Goal: Task Accomplishment & Management: Complete application form

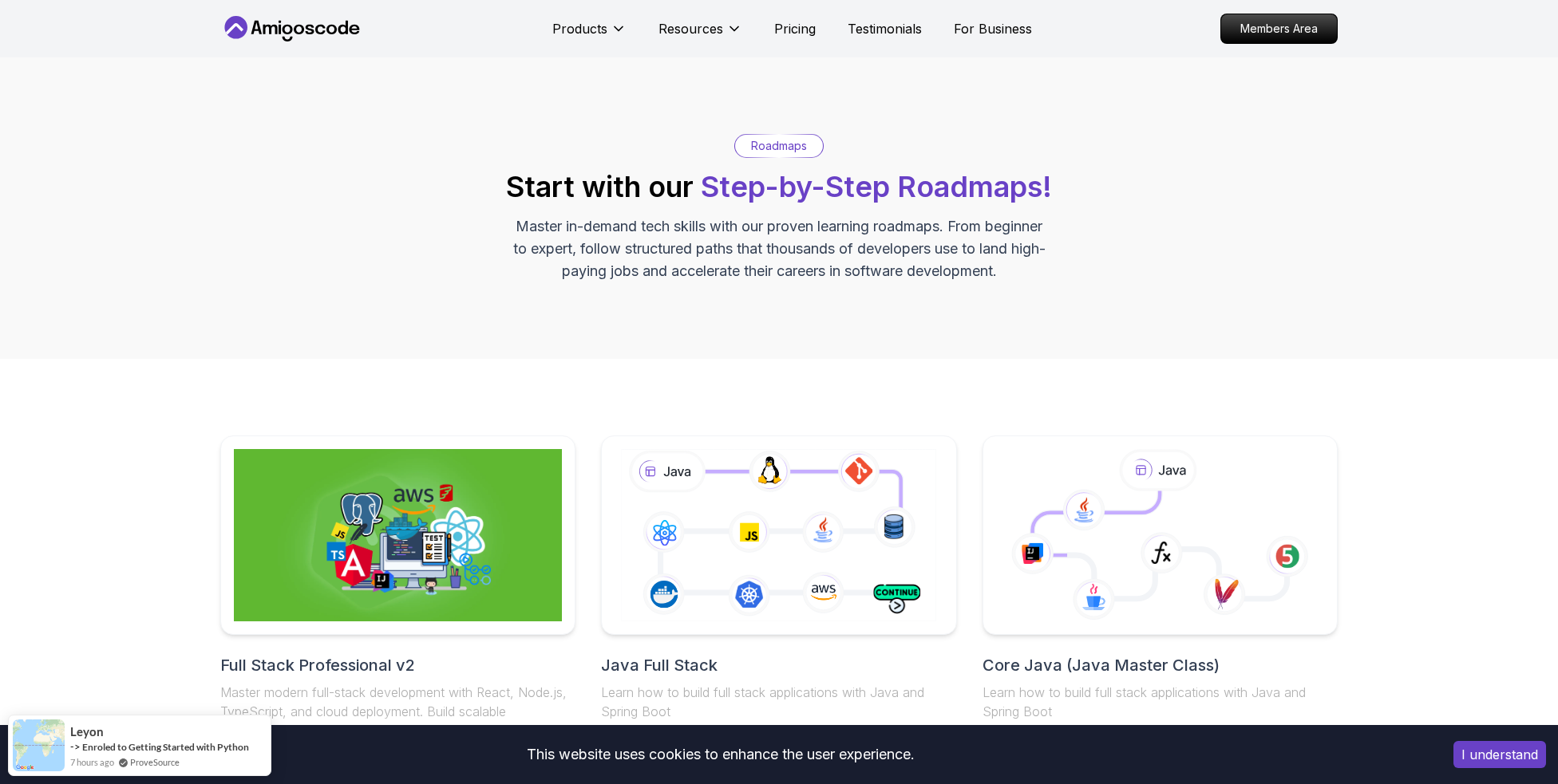
drag, startPoint x: 1242, startPoint y: 32, endPoint x: 1203, endPoint y: 104, distance: 81.9
click at [1242, 32] on p "Members Area" at bounding box center [1278, 29] width 116 height 29
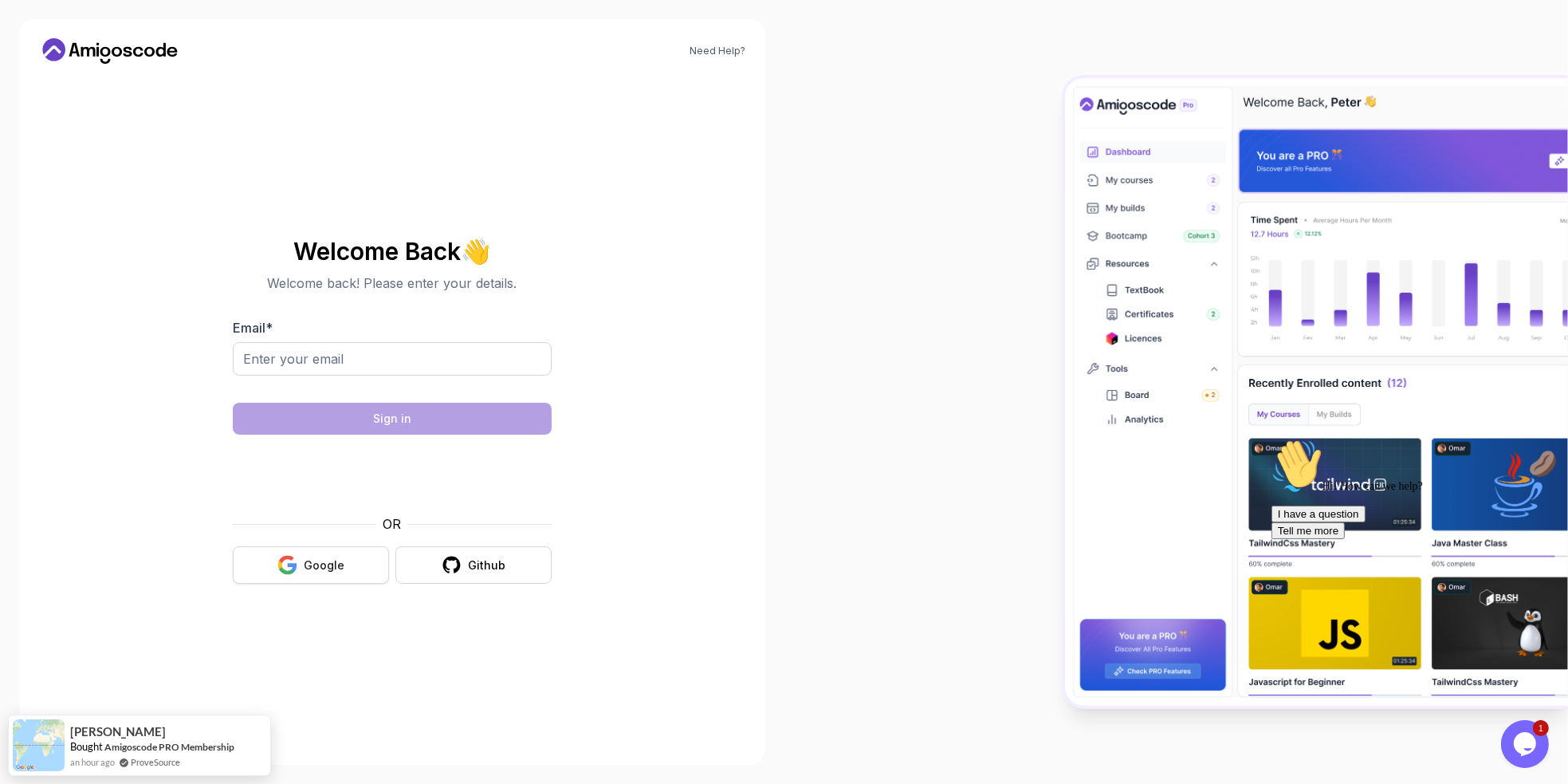
click at [292, 552] on button "Google" at bounding box center [311, 564] width 157 height 37
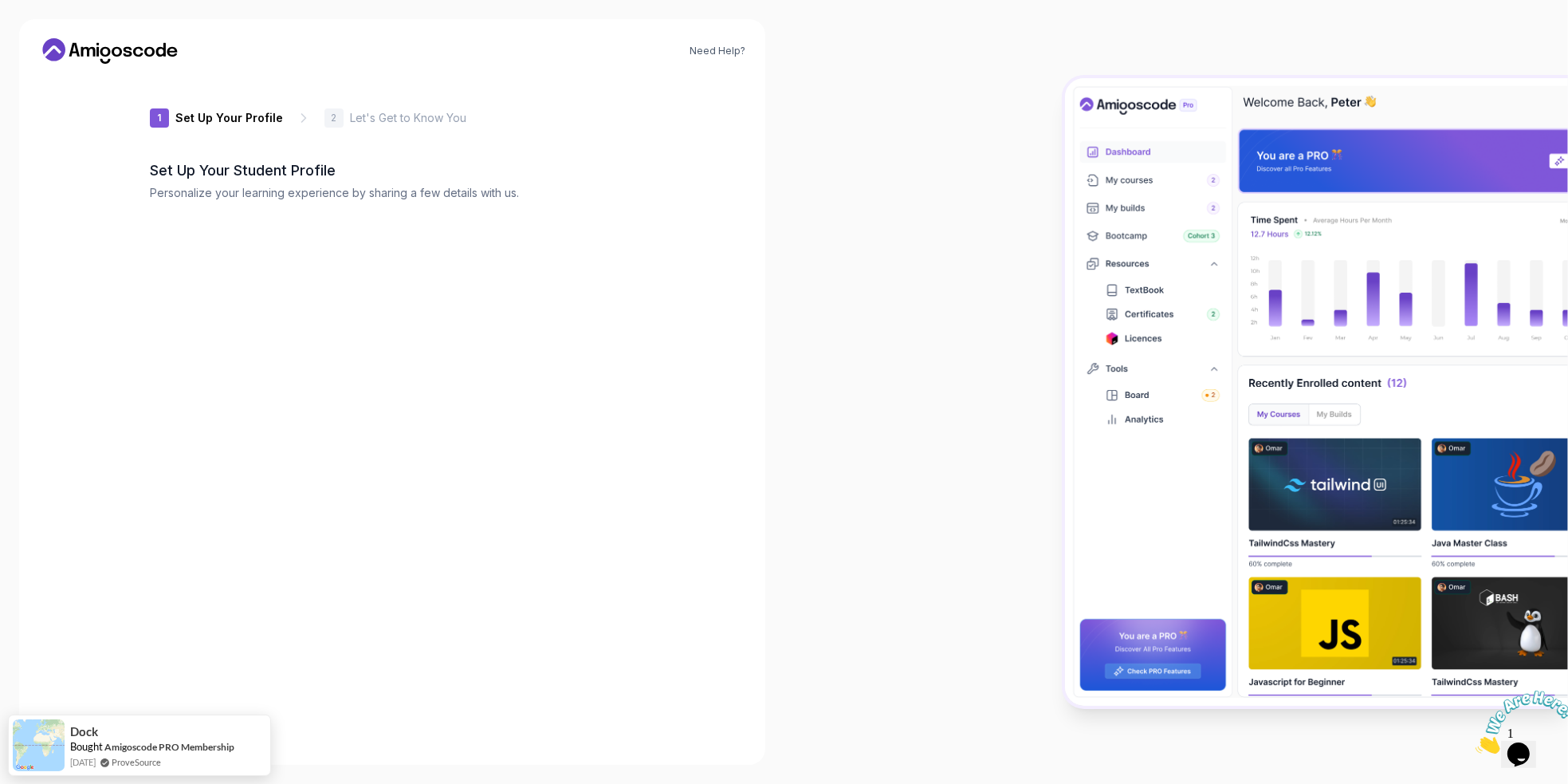
type input "gentlebison3b9c8"
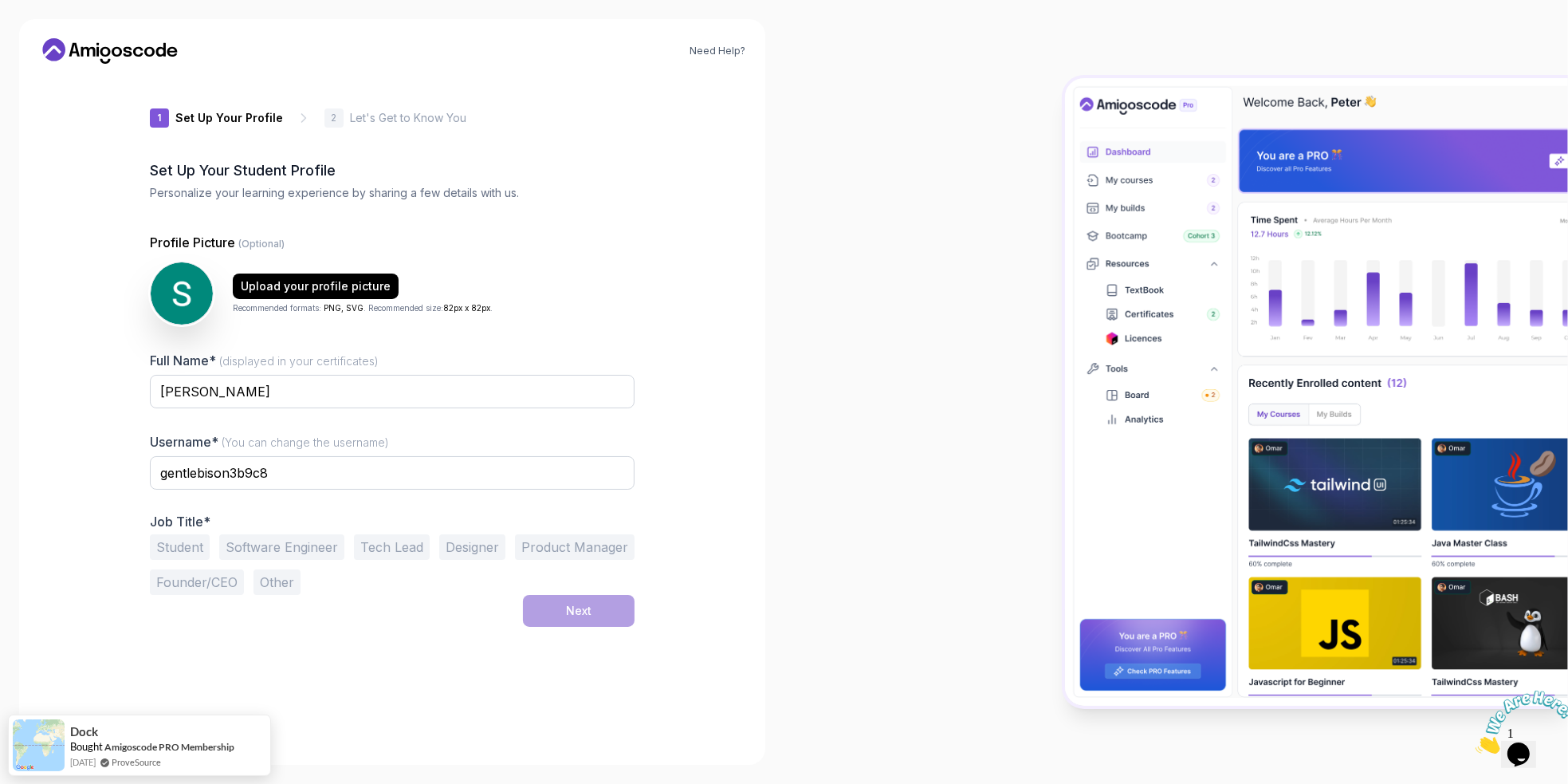
click at [295, 548] on button "Software Engineer" at bounding box center [282, 547] width 125 height 26
click at [550, 603] on button "Next" at bounding box center [578, 610] width 112 height 32
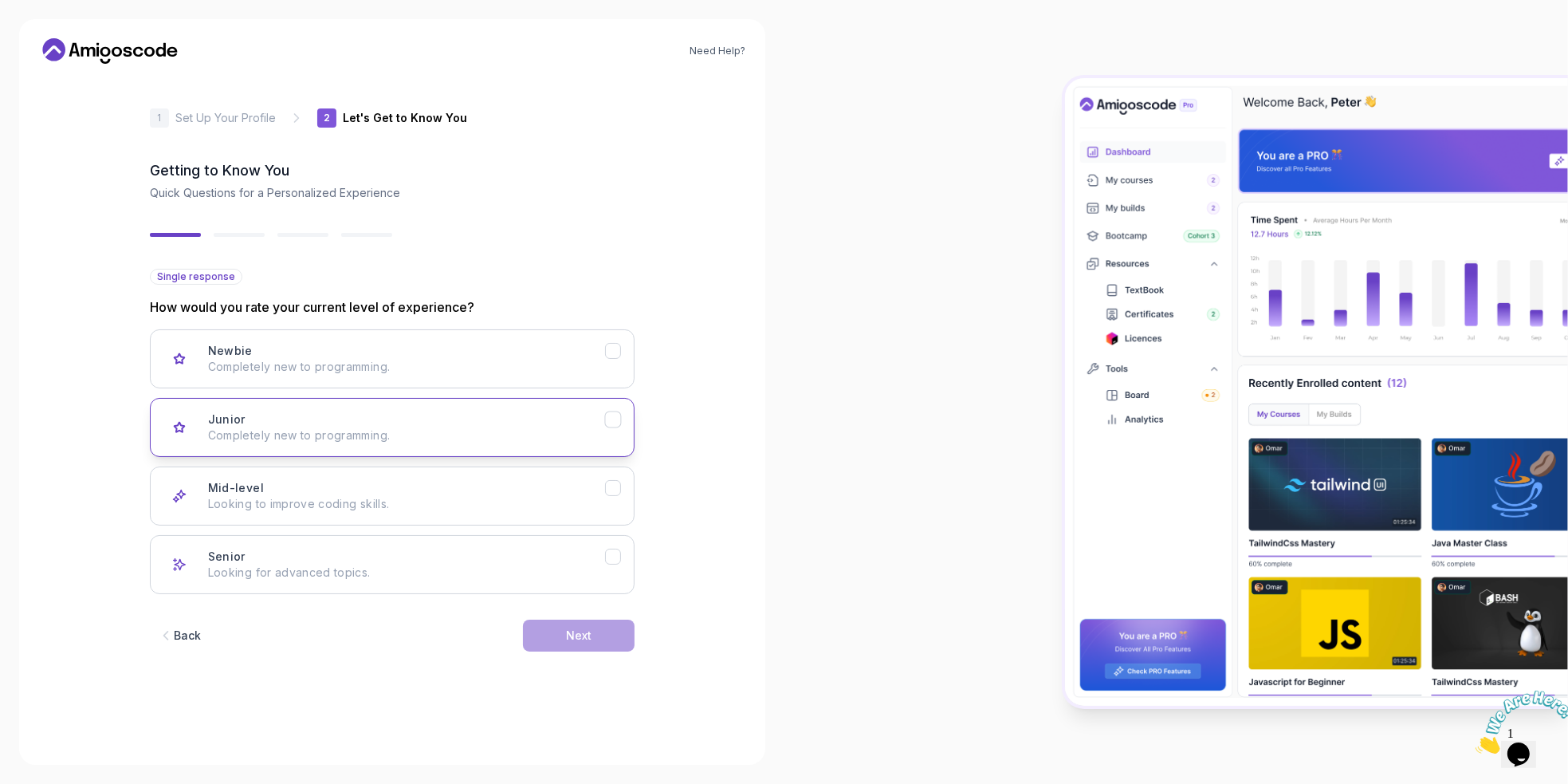
click at [468, 446] on button "Junior Completely new to programming." at bounding box center [392, 428] width 485 height 59
click at [579, 629] on div "Next" at bounding box center [578, 635] width 26 height 16
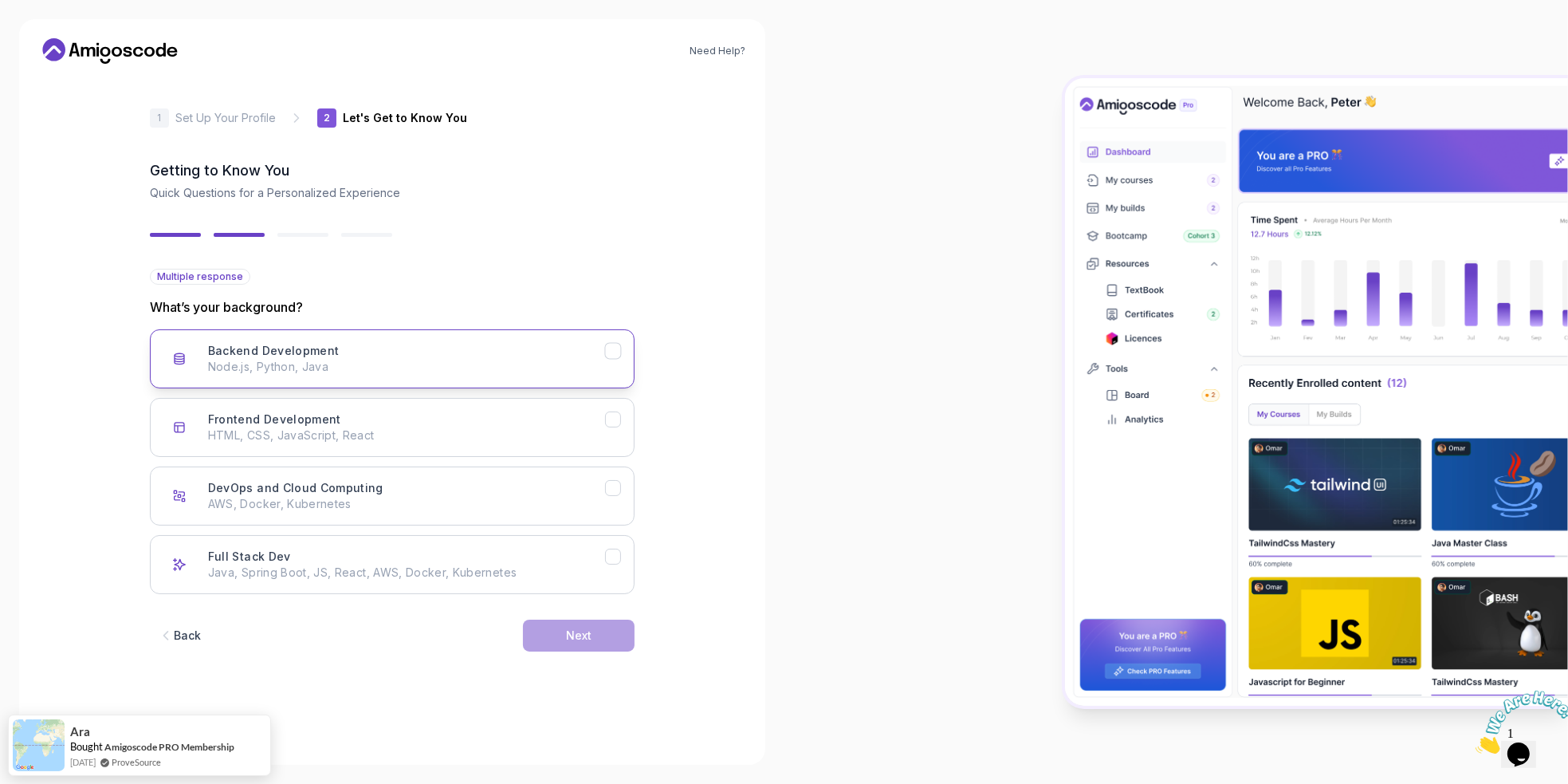
click at [546, 362] on p "Node.js, Python, Java" at bounding box center [407, 367] width 397 height 16
click at [526, 587] on button "Full Stack Dev Java, Spring Boot, JS, React, AWS, Docker, Kubernetes" at bounding box center [392, 565] width 485 height 59
click at [610, 640] on button "Next" at bounding box center [578, 635] width 112 height 32
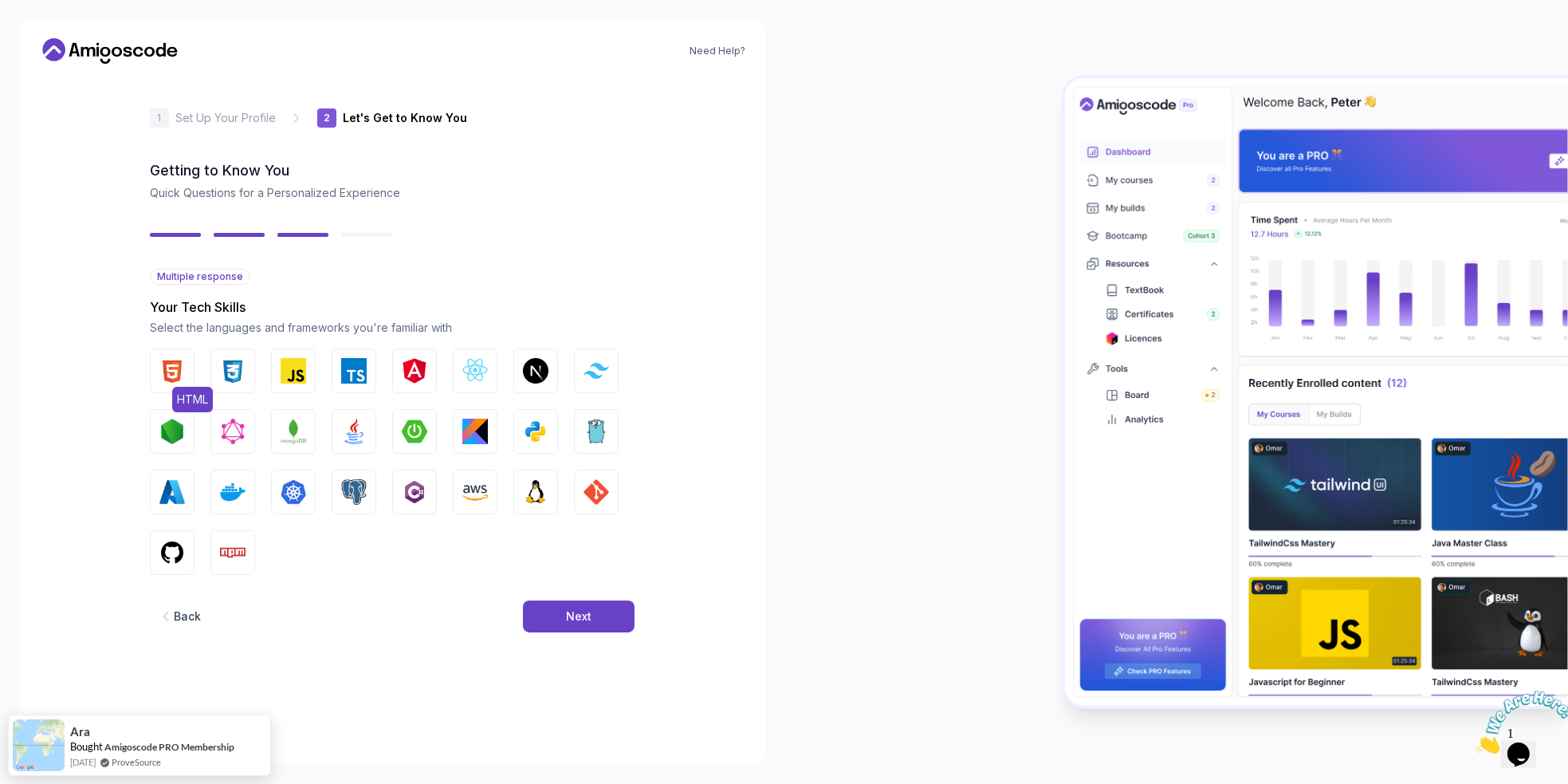
click at [183, 378] on img "button" at bounding box center [172, 371] width 26 height 26
click at [236, 371] on img "button" at bounding box center [233, 371] width 26 height 26
click at [281, 371] on img "button" at bounding box center [293, 371] width 26 height 26
click at [354, 371] on img "button" at bounding box center [354, 371] width 26 height 26
click at [454, 375] on button "React.js" at bounding box center [474, 371] width 45 height 45
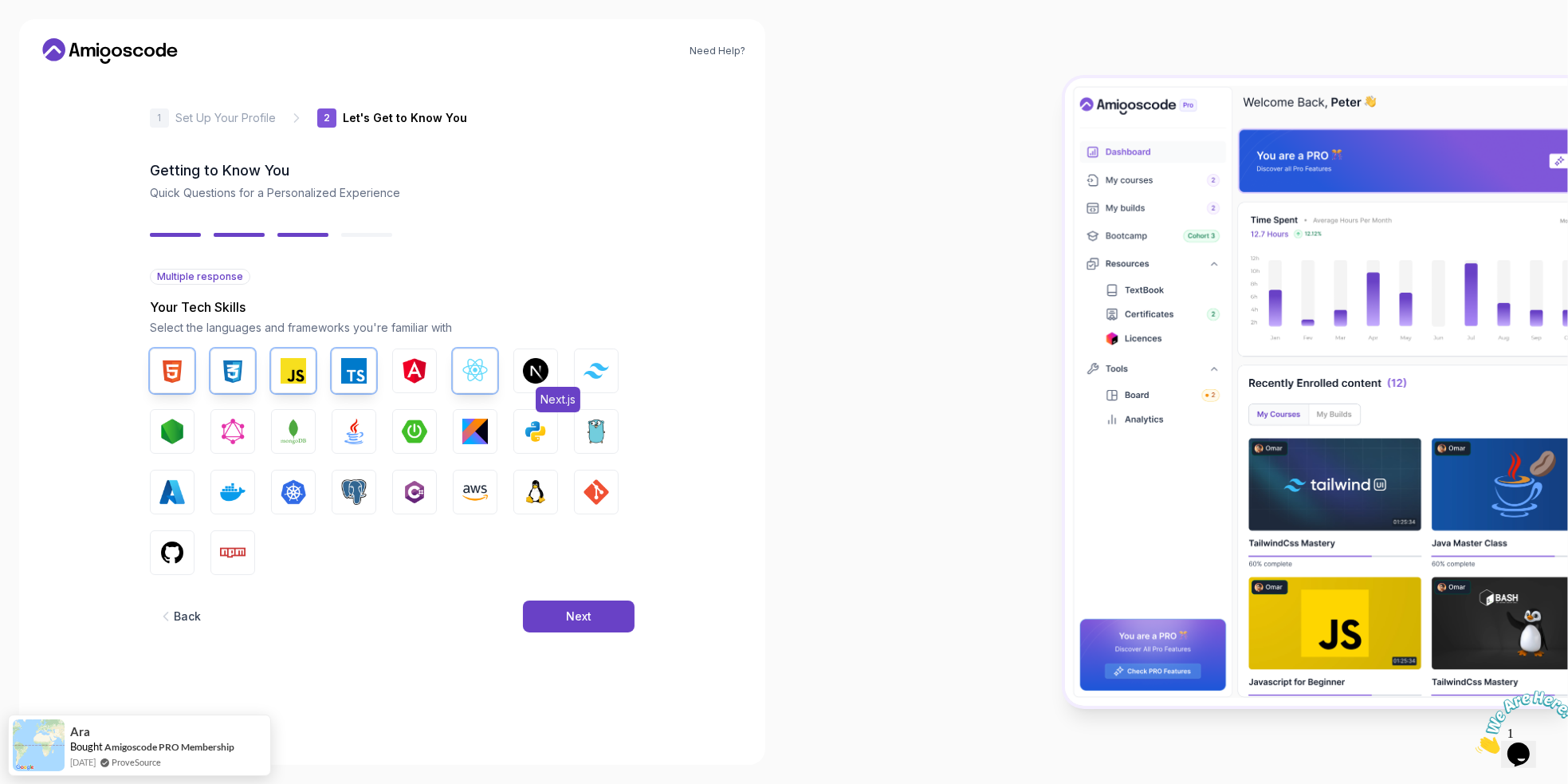
drag, startPoint x: 539, startPoint y: 381, endPoint x: 539, endPoint y: 393, distance: 12.0
click at [539, 380] on img "button" at bounding box center [535, 371] width 26 height 26
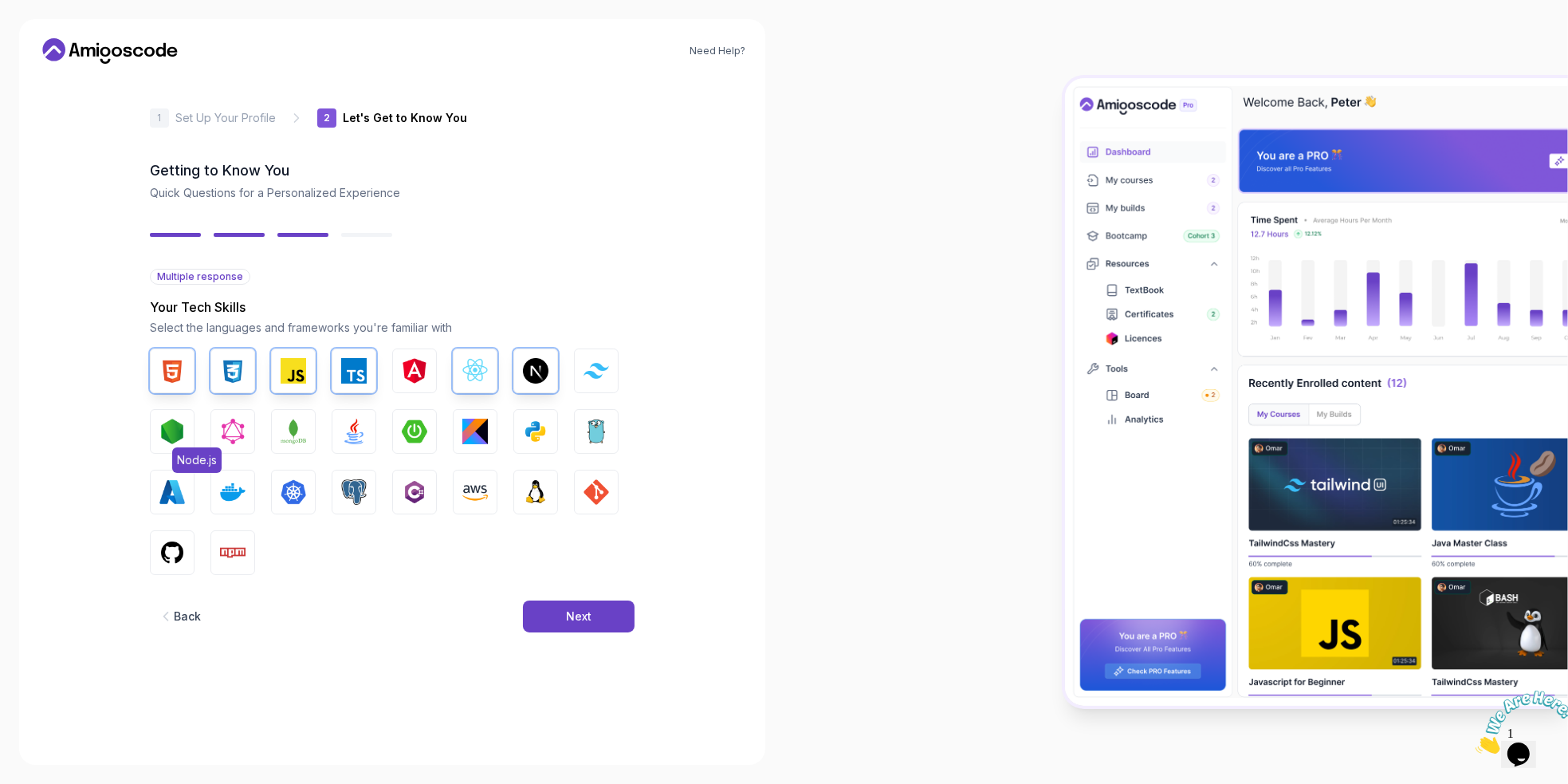
click at [172, 419] on img "button" at bounding box center [172, 432] width 26 height 26
click at [291, 437] on img "button" at bounding box center [293, 432] width 26 height 26
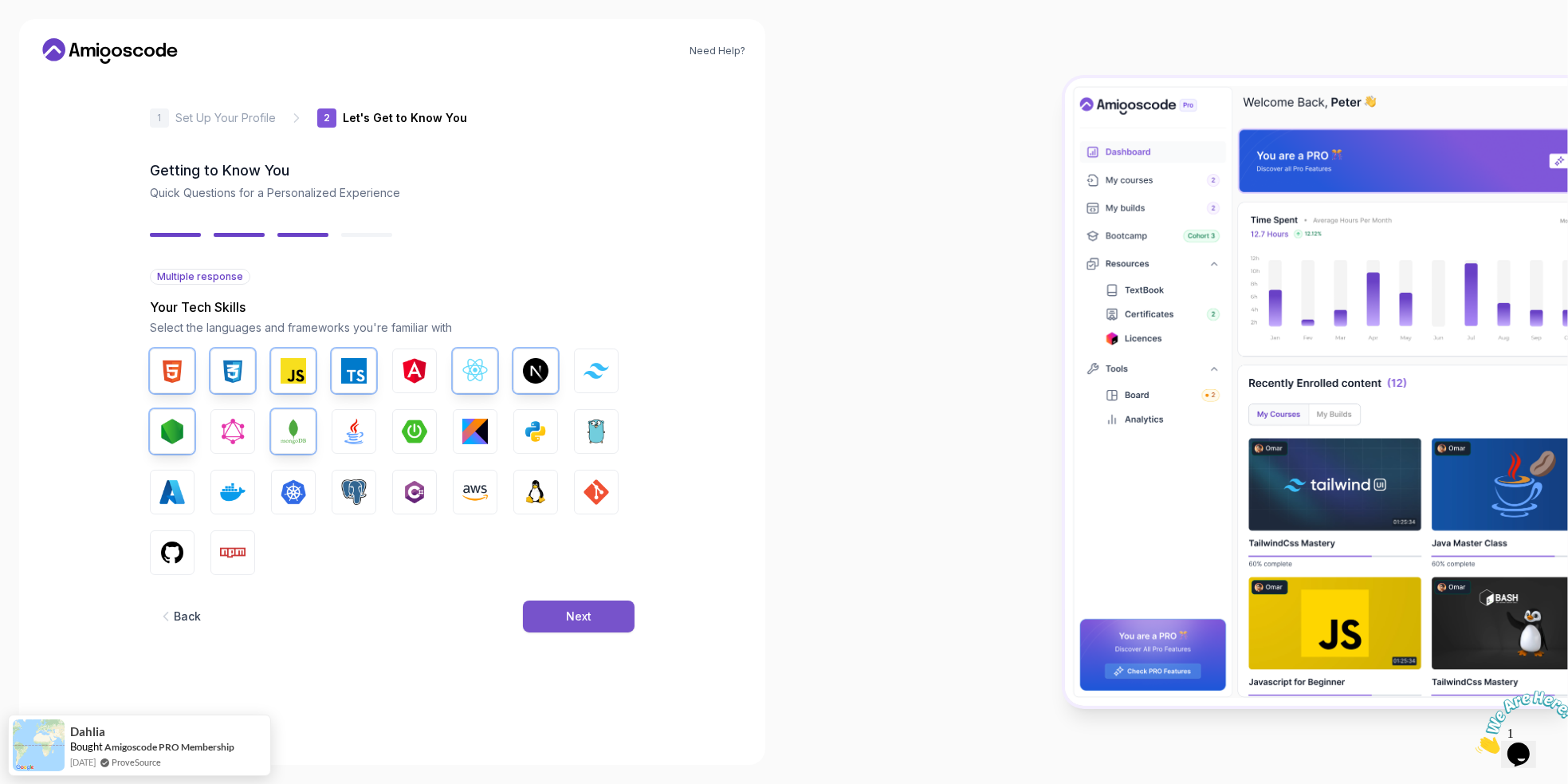
click at [567, 608] on div "Next" at bounding box center [578, 616] width 26 height 16
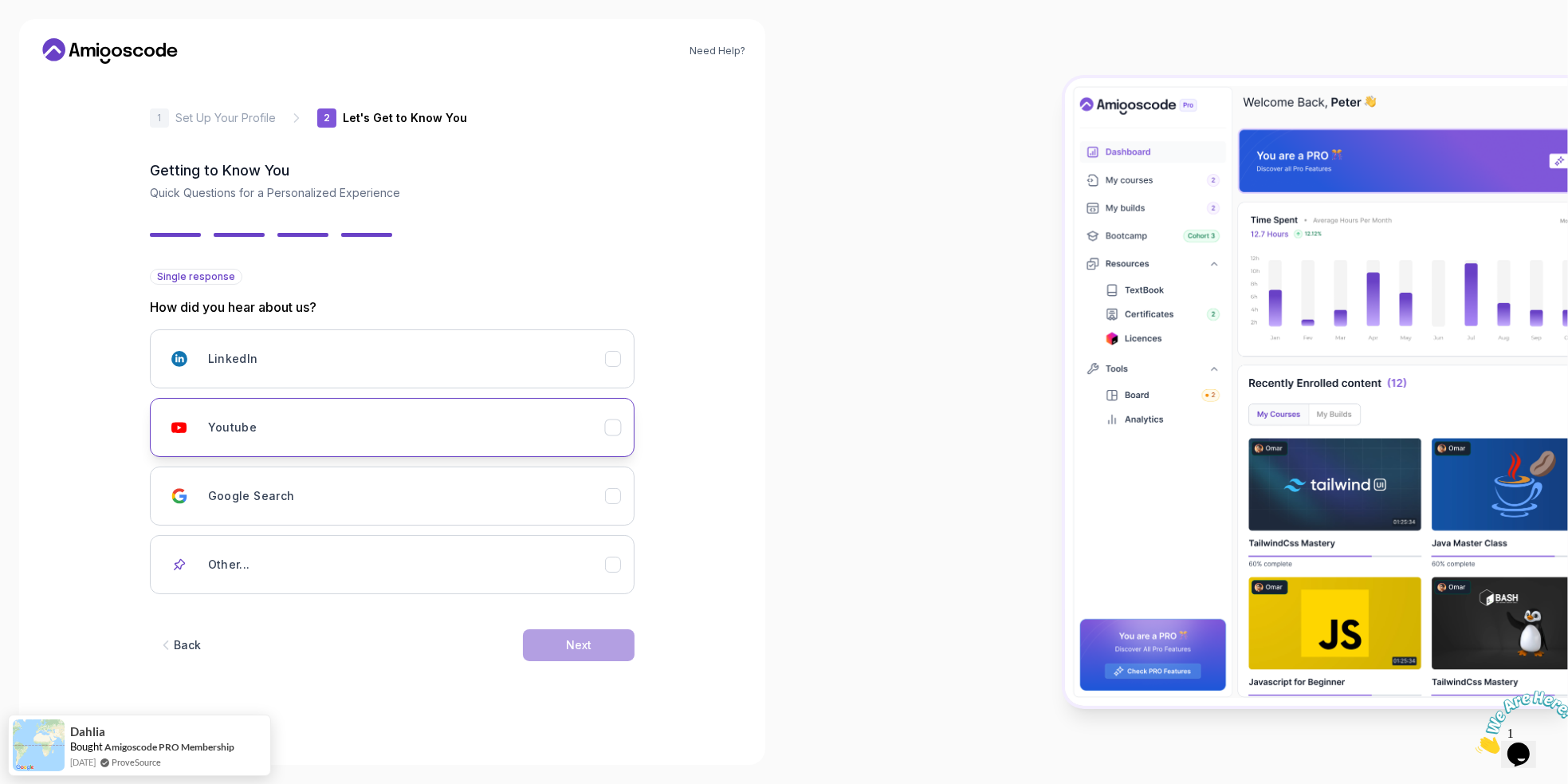
click at [403, 421] on div "Youtube" at bounding box center [407, 427] width 397 height 32
click at [609, 657] on button "Next" at bounding box center [578, 645] width 112 height 32
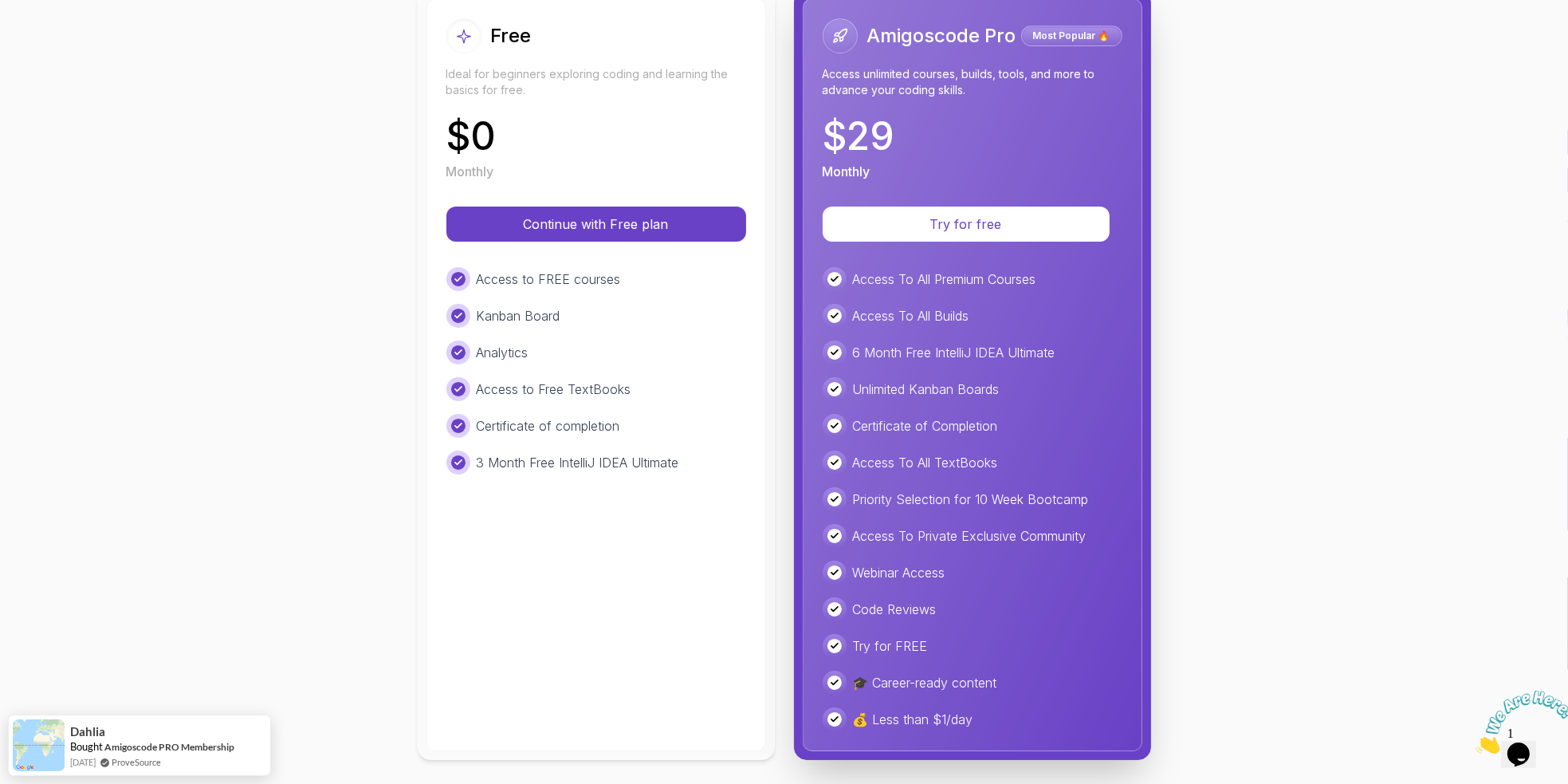
scroll to position [209, 0]
click at [613, 233] on button "Continue with Free plan" at bounding box center [596, 222] width 284 height 33
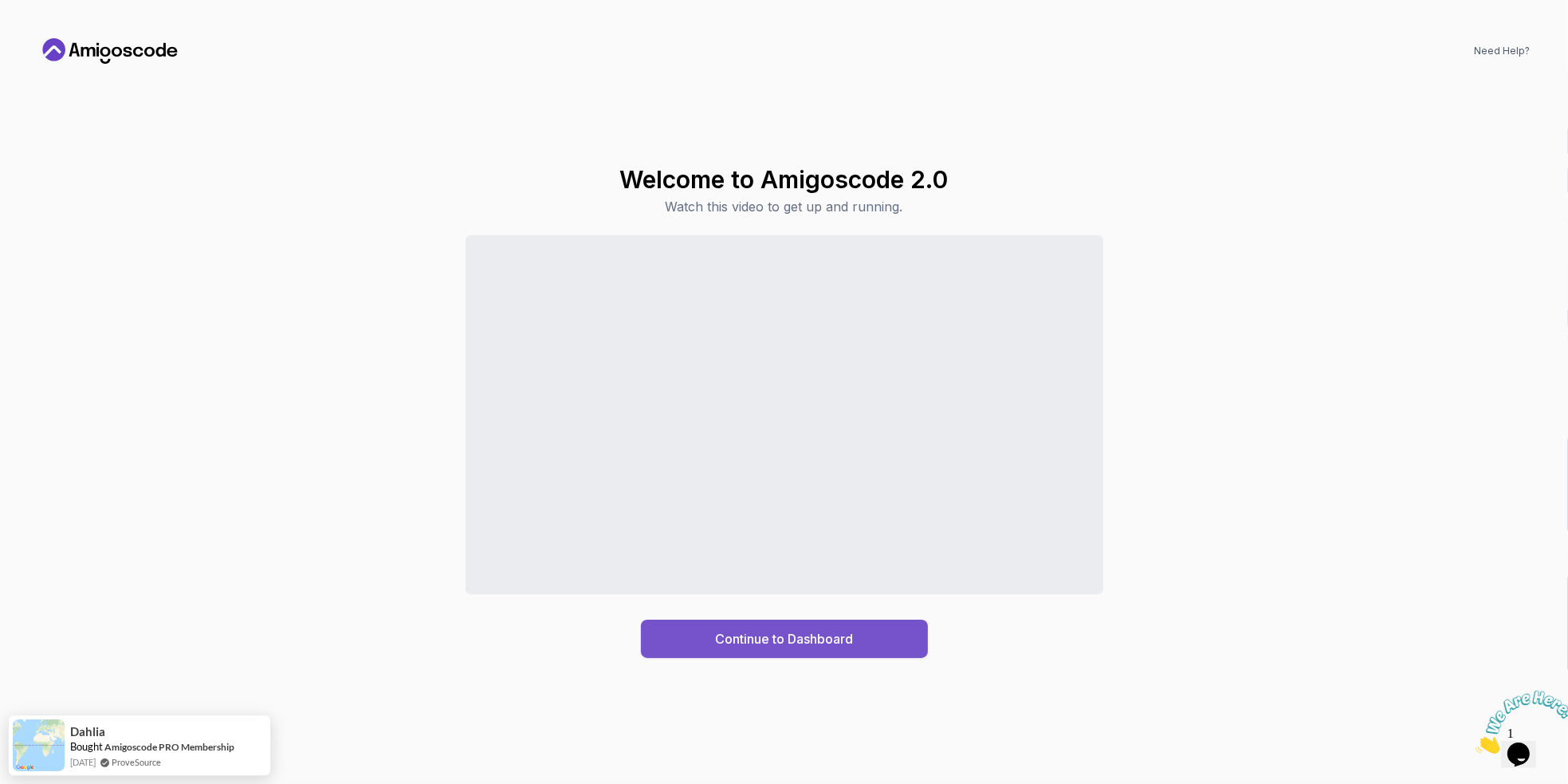
click at [821, 633] on div "Continue to Dashboard" at bounding box center [784, 639] width 138 height 19
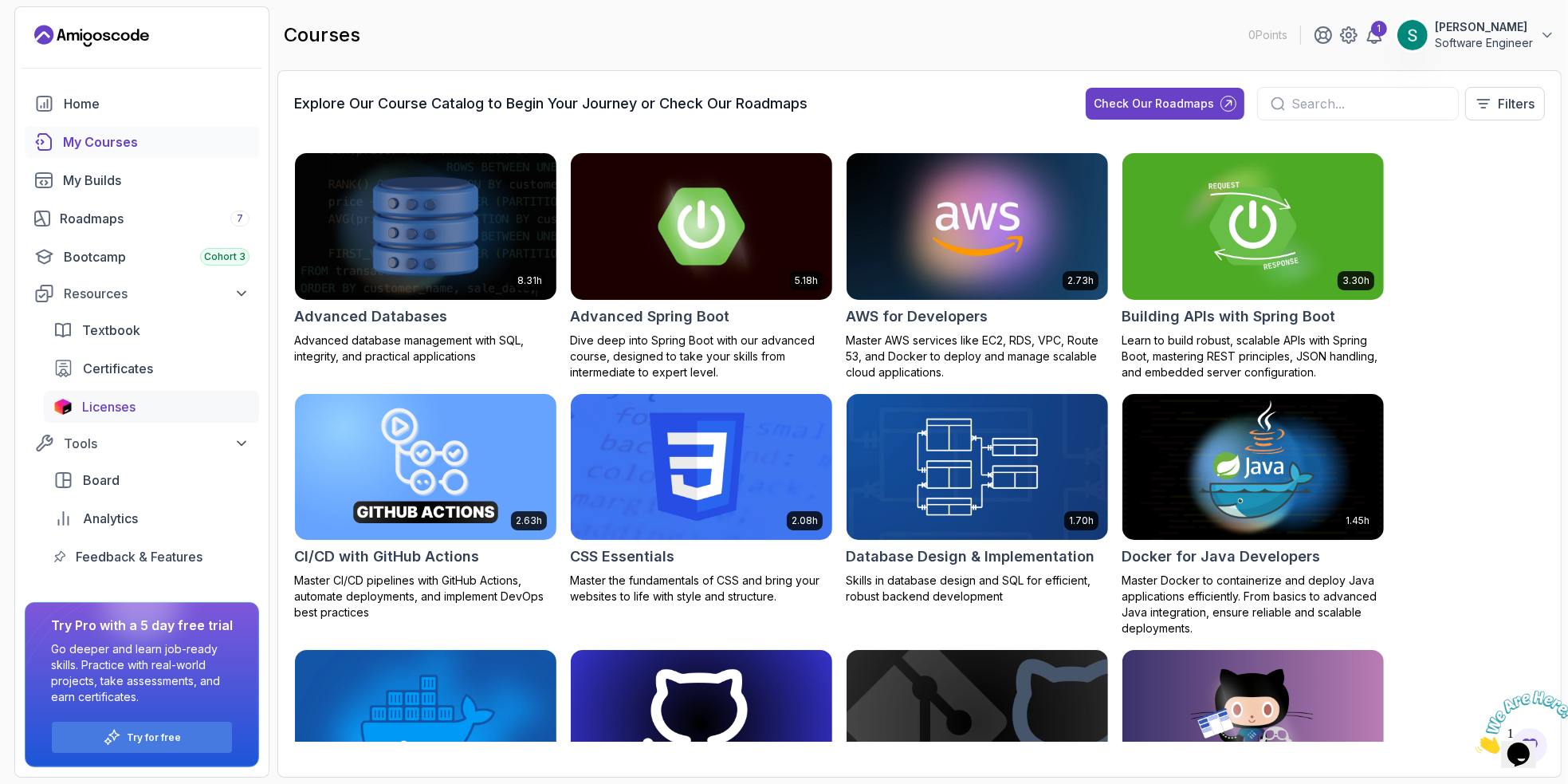
click at [115, 400] on span "Licenses" at bounding box center [109, 407] width 53 height 19
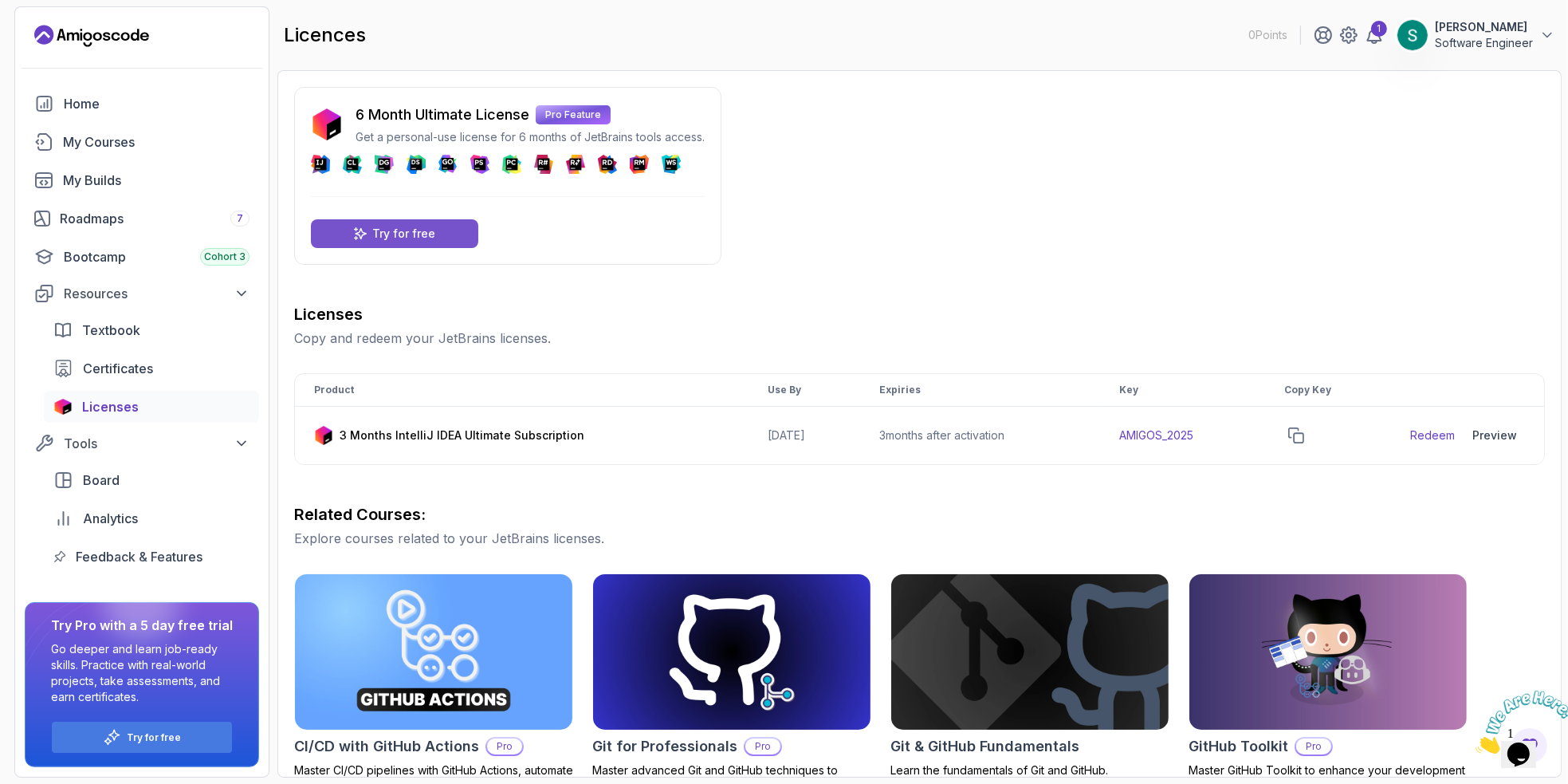
click at [462, 230] on div "Try for free" at bounding box center [394, 234] width 167 height 29
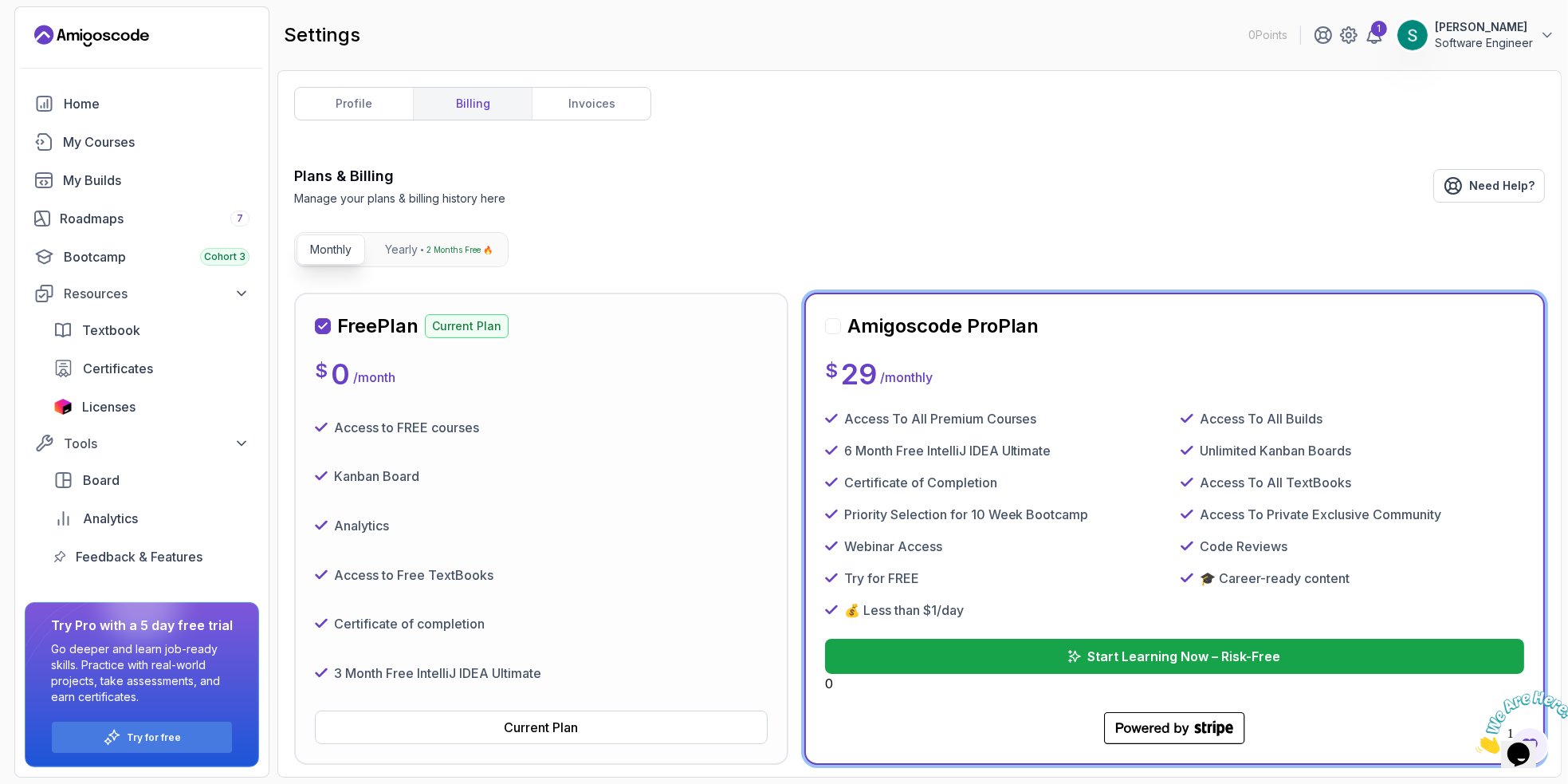
click at [563, 732] on div "Current Plan" at bounding box center [541, 728] width 74 height 19
click at [554, 715] on button "Current Plan" at bounding box center [541, 727] width 452 height 33
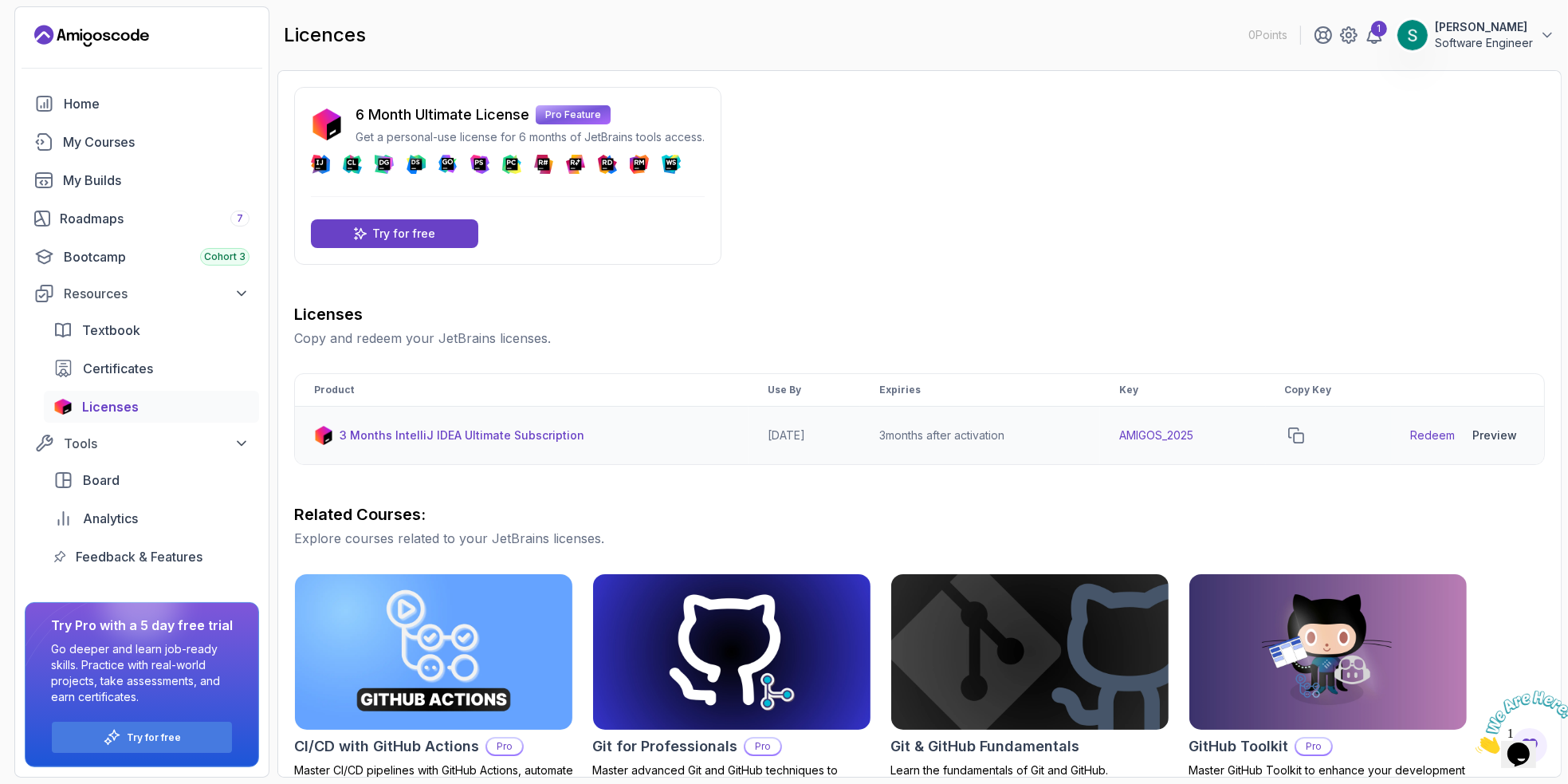
click at [523, 437] on p "3 Months IntelliJ IDEA Ultimate Subscription" at bounding box center [462, 435] width 244 height 16
